Goal: Information Seeking & Learning: Learn about a topic

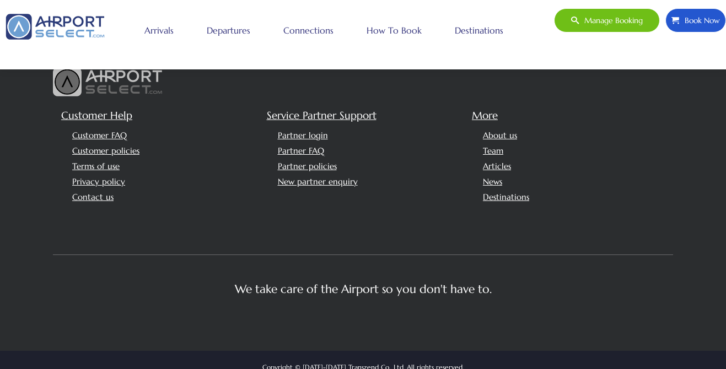
scroll to position [2718, 0]
click at [104, 131] on link "Customer FAQ" at bounding box center [99, 136] width 55 height 10
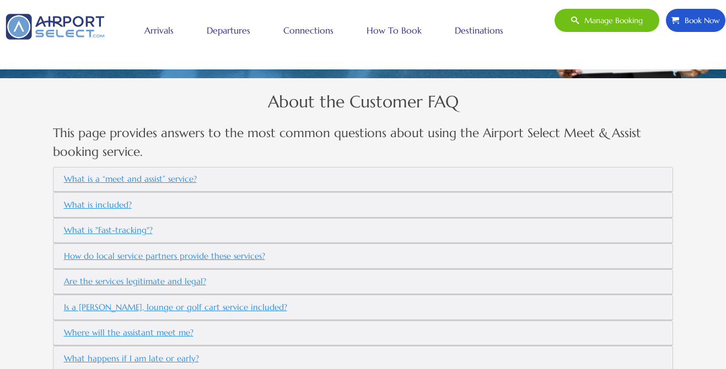
scroll to position [298, 0]
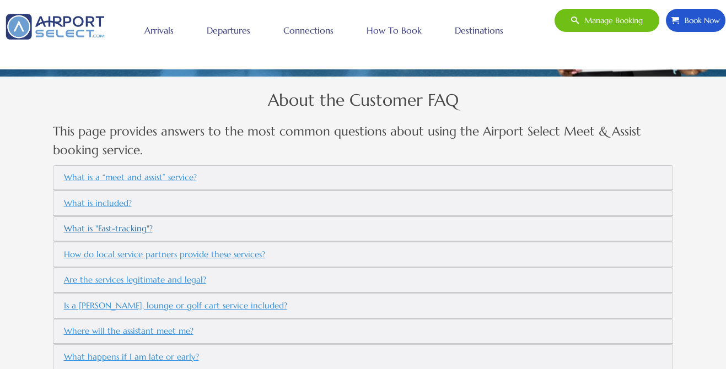
click at [110, 229] on button "What is "Fast-tracking"?" at bounding box center [108, 229] width 98 height 19
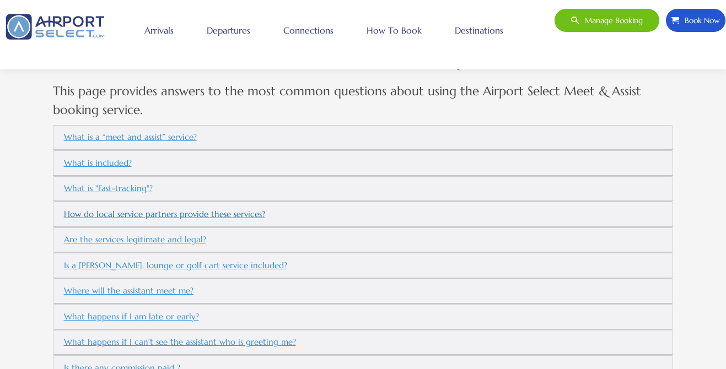
scroll to position [340, 0]
click at [126, 187] on button "What is "Fast-tracking"?" at bounding box center [108, 188] width 98 height 19
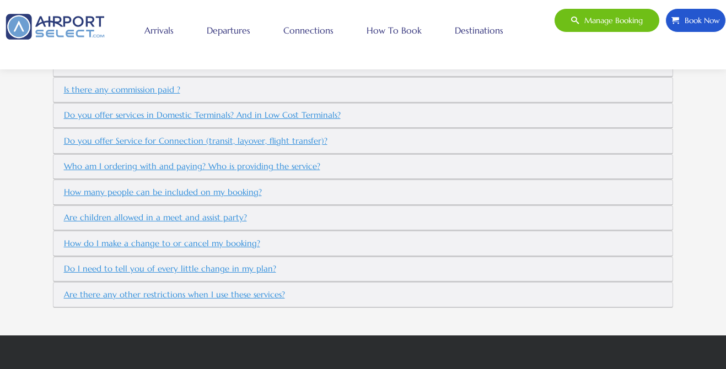
scroll to position [623, 0]
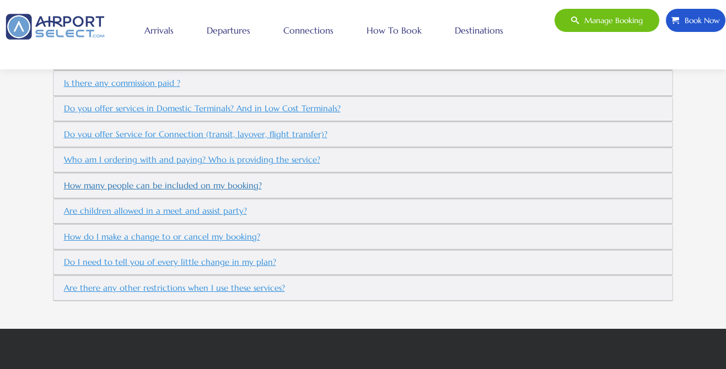
click at [197, 184] on button "How many people can be included on my booking?" at bounding box center [162, 185] width 207 height 19
click at [130, 207] on button "Are children allowed in a meet and assist party?" at bounding box center [155, 211] width 192 height 19
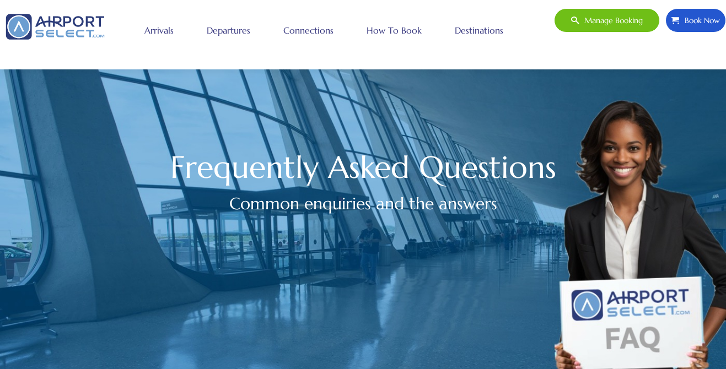
scroll to position [0, 0]
click at [316, 30] on link "Connections" at bounding box center [309, 31] width 56 height 28
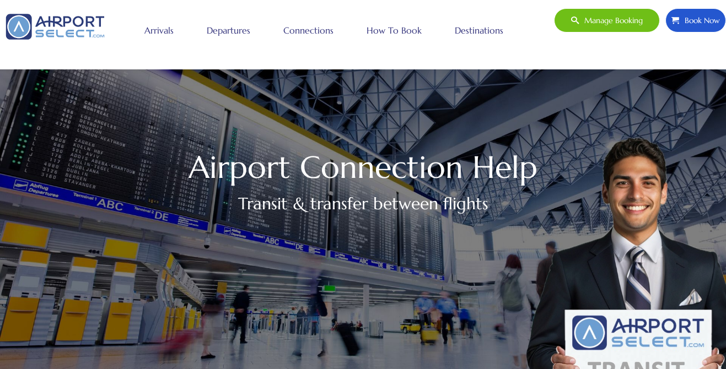
click at [155, 33] on link "Arrivals" at bounding box center [159, 31] width 35 height 28
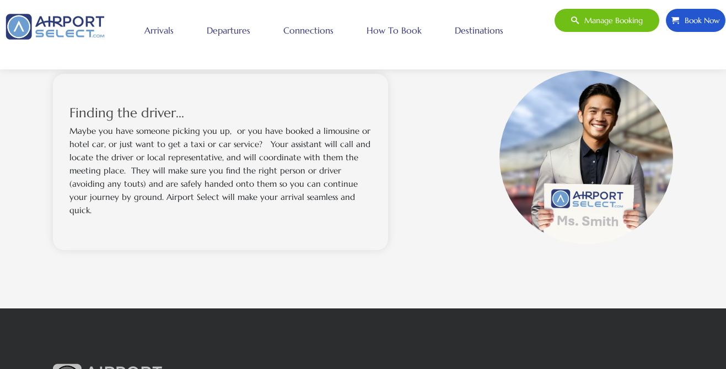
scroll to position [1010, 0]
click at [583, 23] on span "Manage booking" at bounding box center [611, 20] width 64 height 23
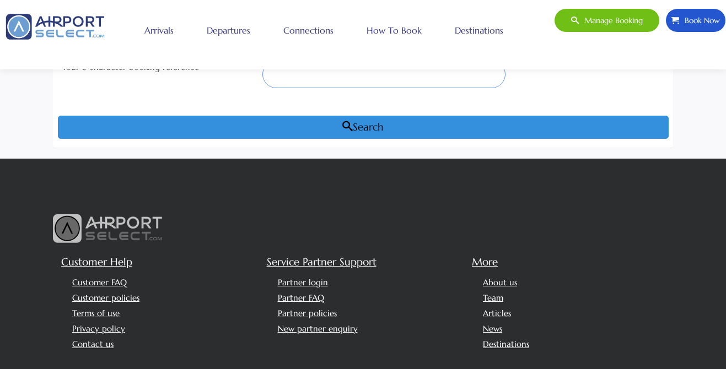
scroll to position [174, 0]
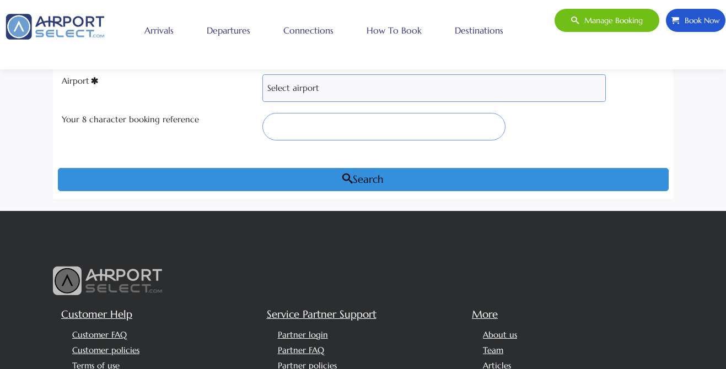
click at [166, 30] on link "Arrivals" at bounding box center [159, 31] width 35 height 28
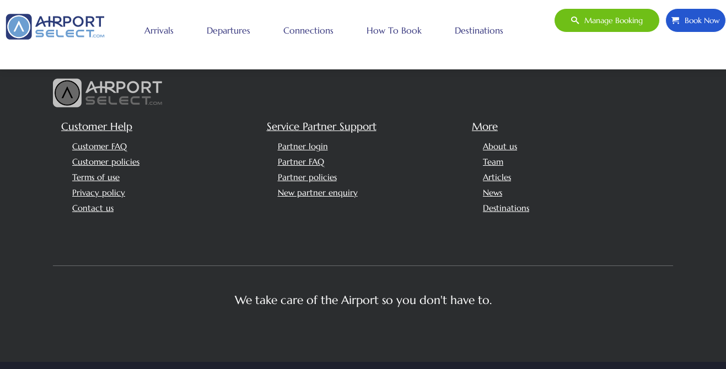
scroll to position [1295, 0]
click at [496, 157] on link "Team" at bounding box center [493, 162] width 20 height 10
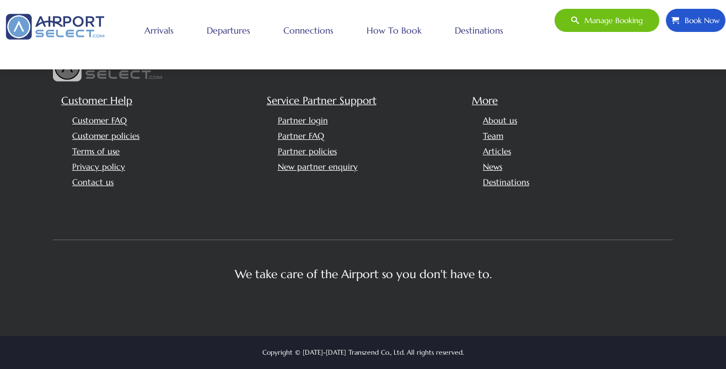
scroll to position [682, 0]
click at [108, 123] on link "Customer FAQ" at bounding box center [99, 120] width 55 height 10
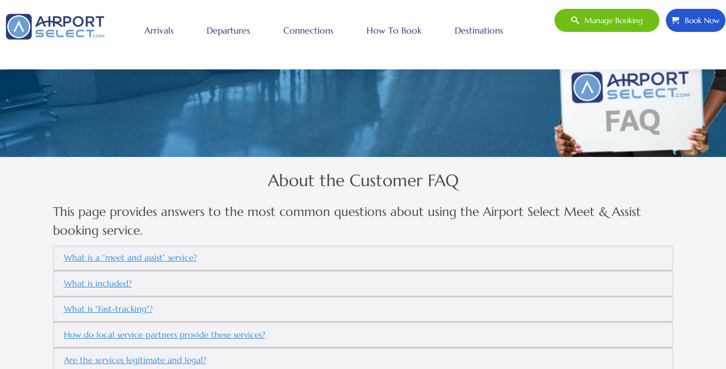
scroll to position [221, 0]
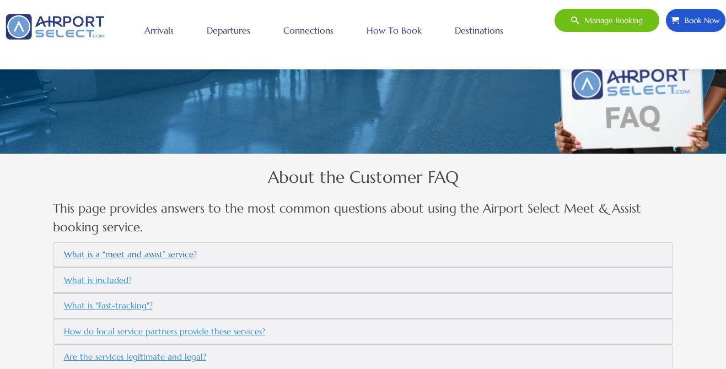
click at [134, 251] on button "What is a “meet and assist” service?" at bounding box center [130, 255] width 142 height 19
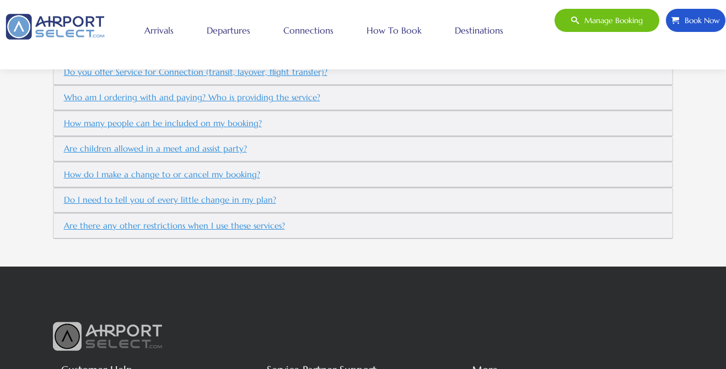
scroll to position [677, 0]
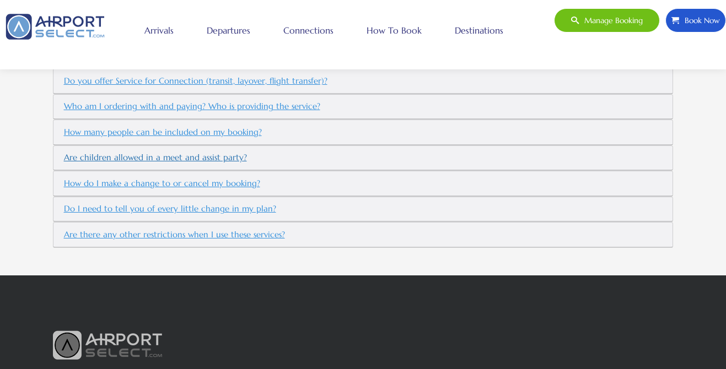
click at [139, 157] on button "Are children allowed in a meet and assist party?" at bounding box center [155, 158] width 192 height 19
click at [205, 184] on button "How do I make a change to or cancel my booking?" at bounding box center [162, 183] width 206 height 19
click at [166, 208] on button "Do I need to tell you of every little change in my plan?" at bounding box center [170, 209] width 222 height 19
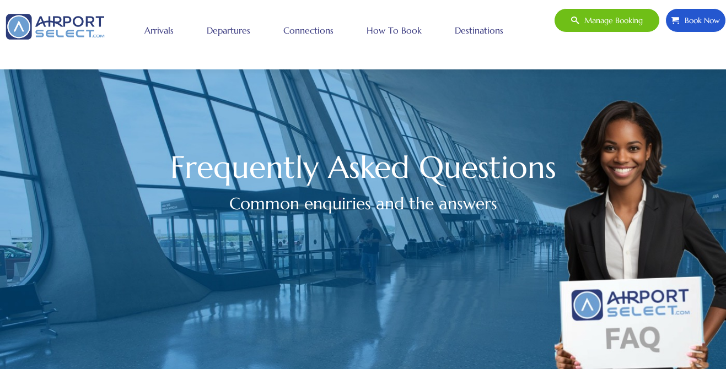
scroll to position [0, 0]
